Goal: Task Accomplishment & Management: Use online tool/utility

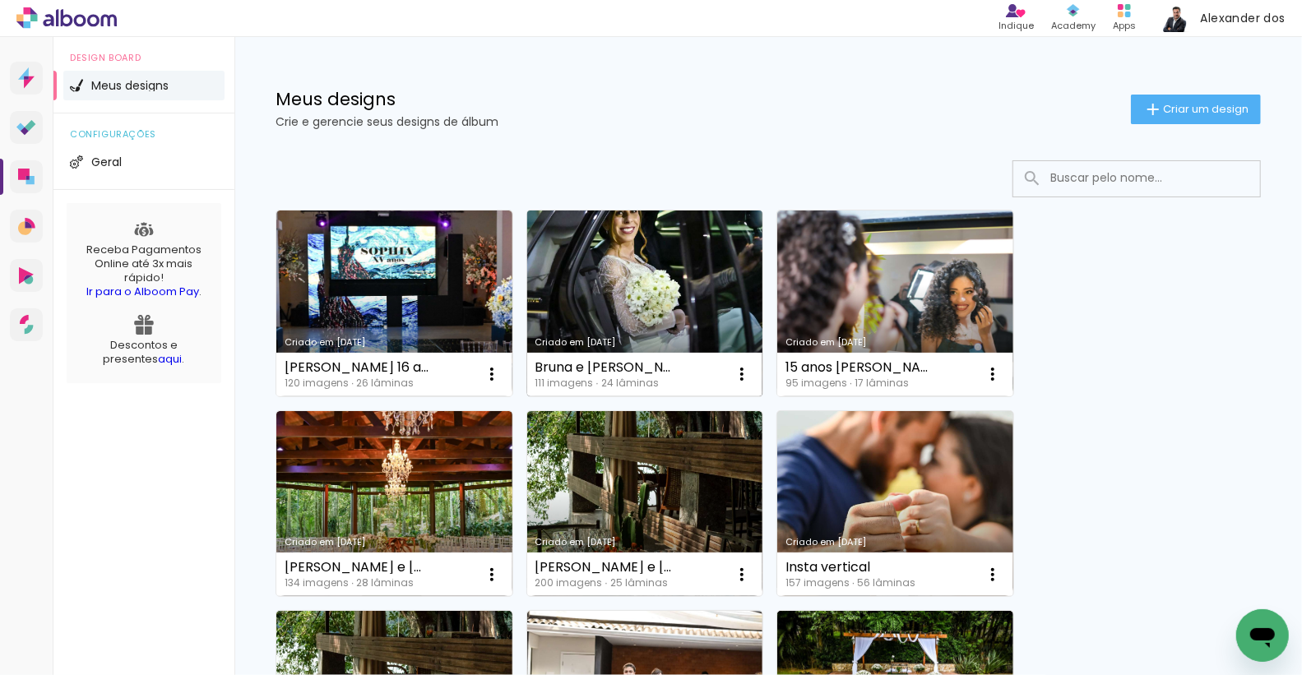
click at [647, 271] on link "Criado em [DATE]" at bounding box center [645, 304] width 236 height 186
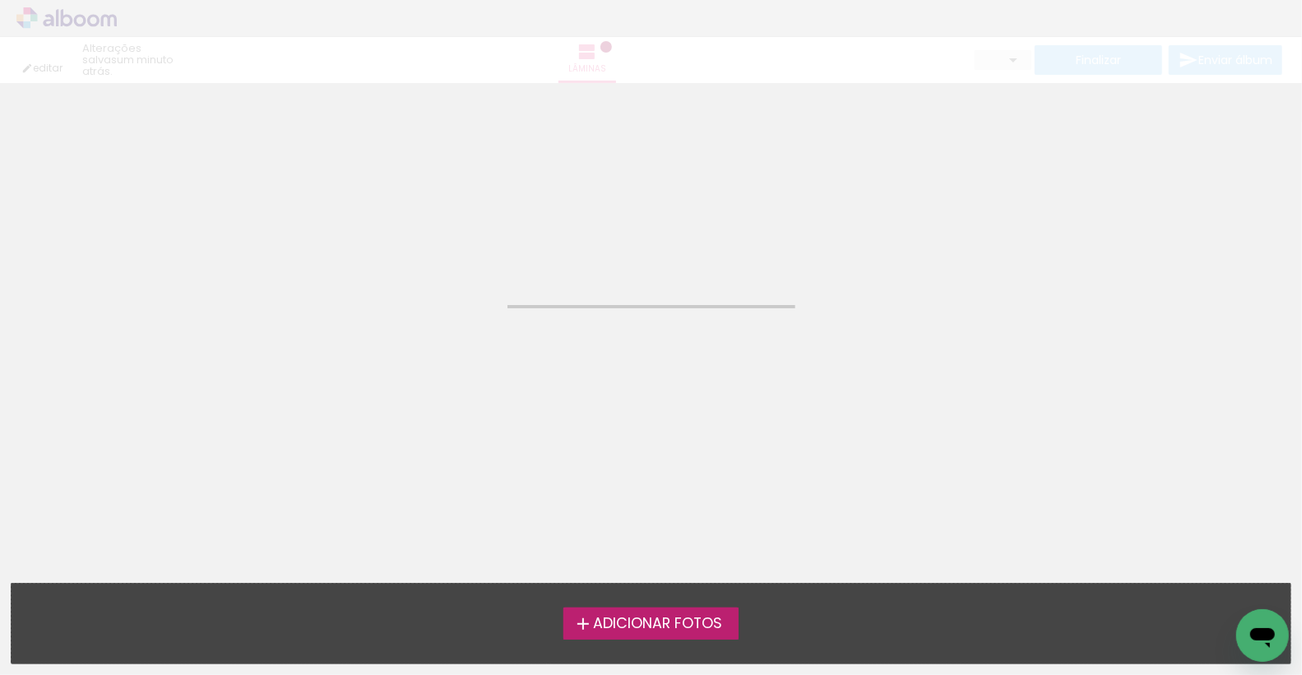
click at [214, 219] on neon-animatable "Confirmar Cancelar" at bounding box center [651, 166] width 1302 height 167
